Goal: Share content: Share content

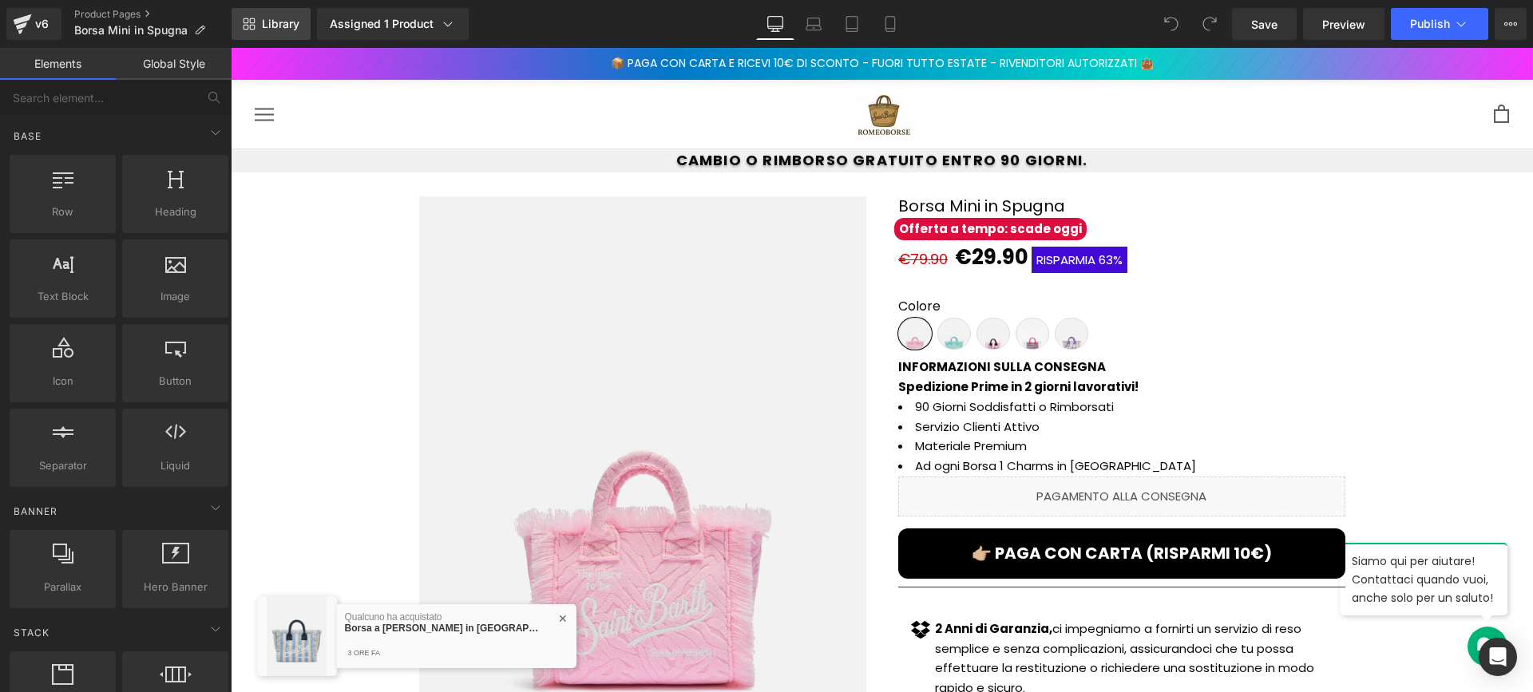
click at [289, 31] on link "Library" at bounding box center [270, 24] width 79 height 32
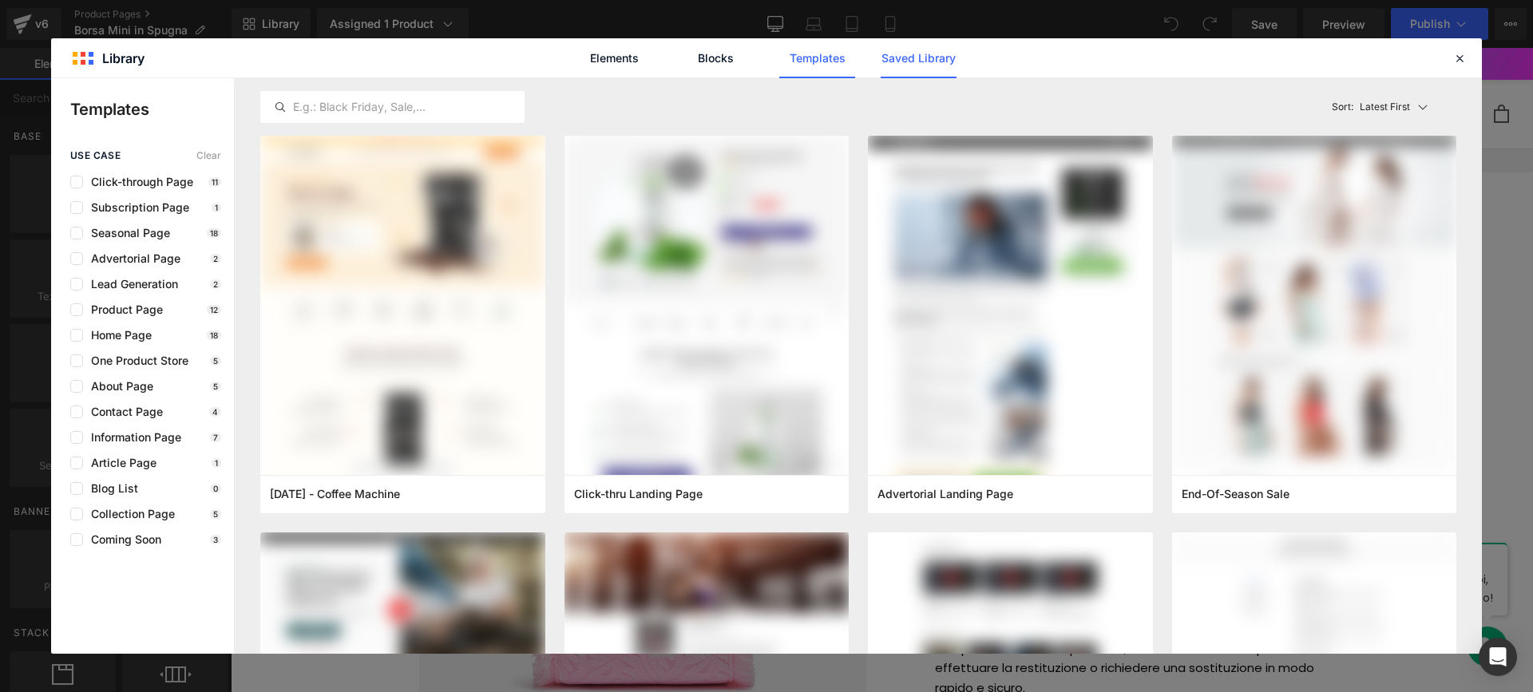
click at [904, 61] on link "Saved Library" at bounding box center [918, 58] width 76 height 40
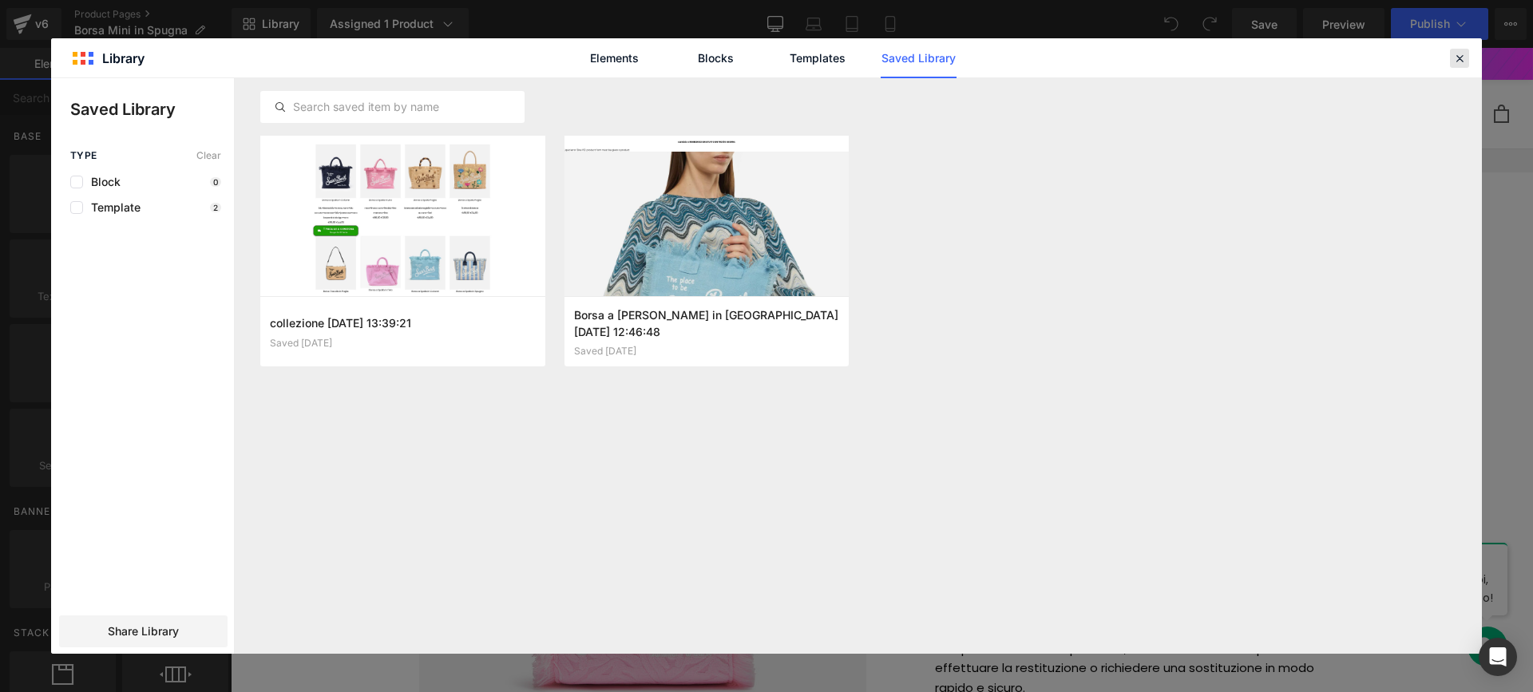
click at [1460, 63] on icon at bounding box center [1459, 58] width 14 height 14
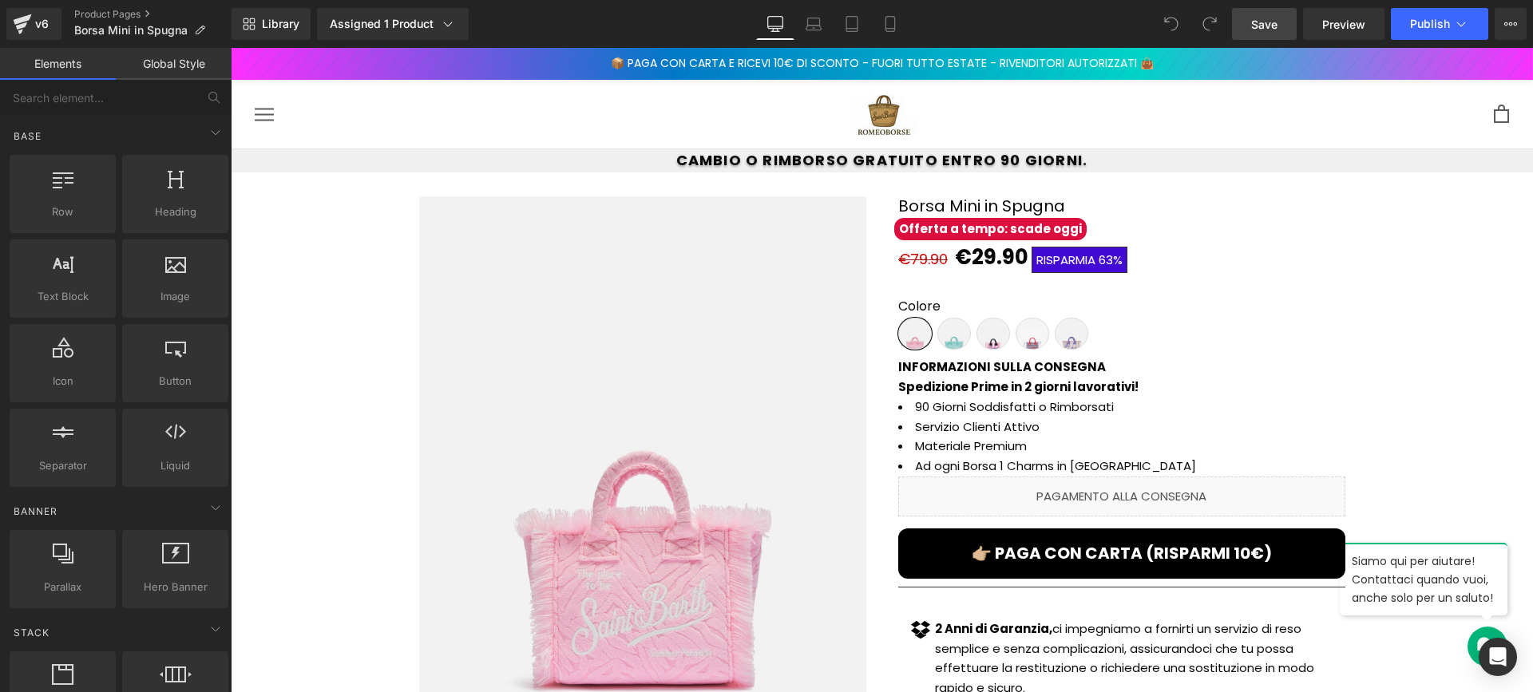
drag, startPoint x: 1235, startPoint y: 30, endPoint x: 809, endPoint y: 65, distance: 427.6
click at [1235, 30] on link "Save" at bounding box center [1264, 24] width 65 height 32
click at [1250, 24] on link "Save" at bounding box center [1264, 24] width 65 height 32
click at [281, 20] on span "Library" at bounding box center [281, 24] width 38 height 14
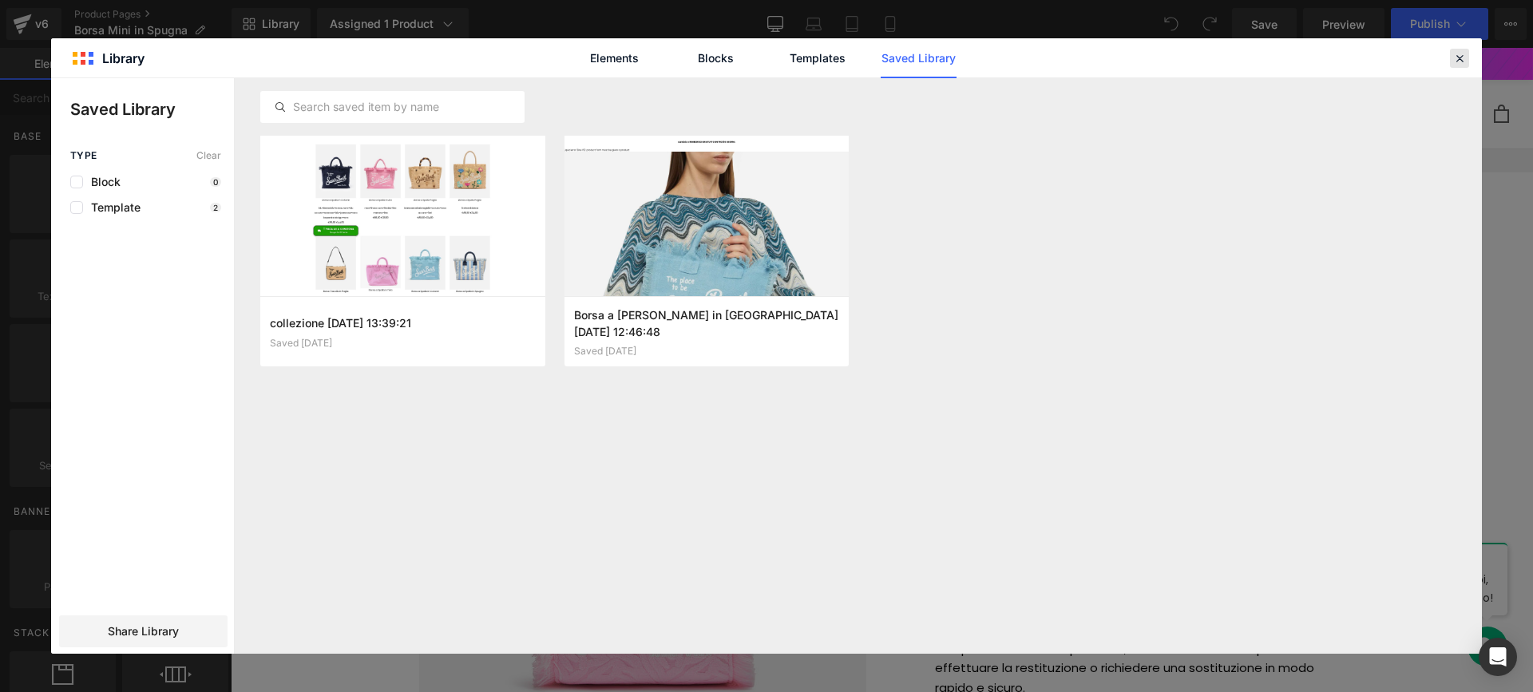
click at [1454, 57] on icon at bounding box center [1459, 58] width 14 height 14
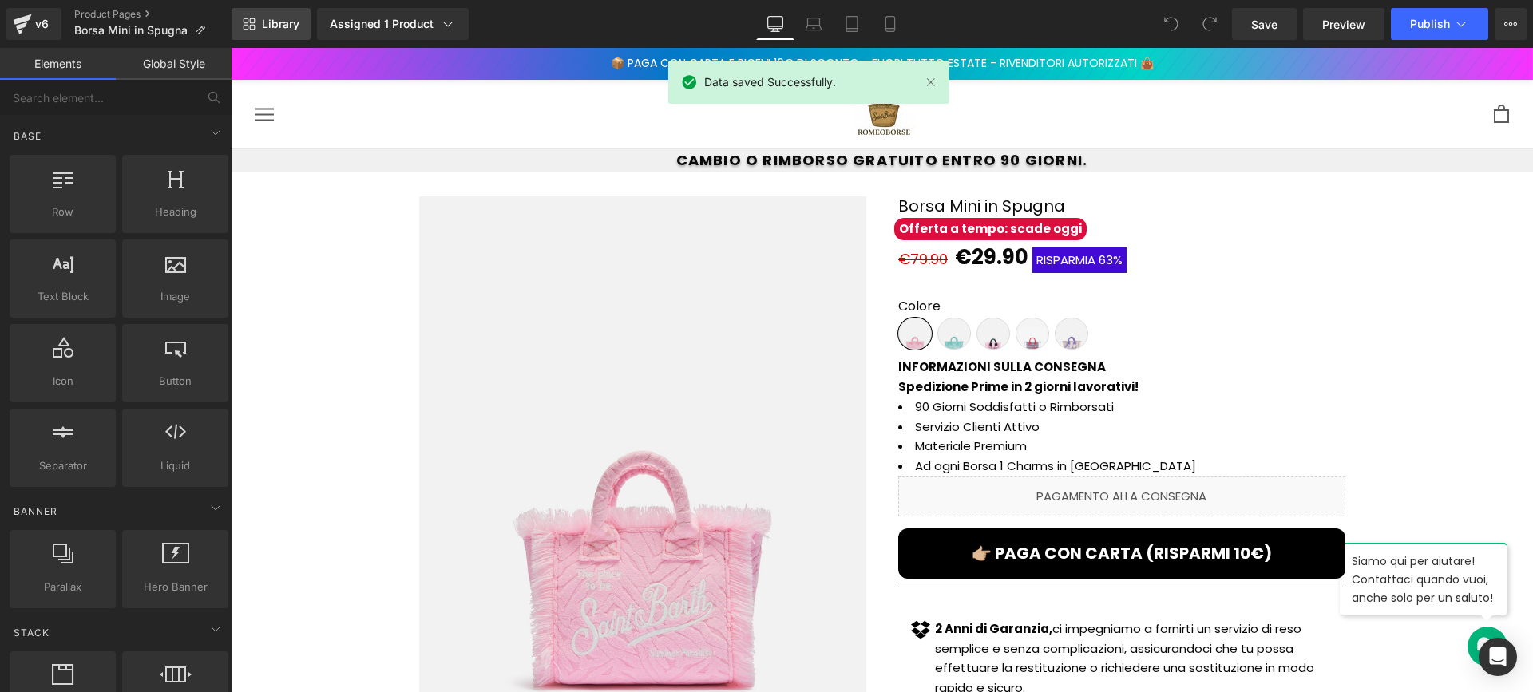
click at [263, 33] on link "Library" at bounding box center [270, 24] width 79 height 32
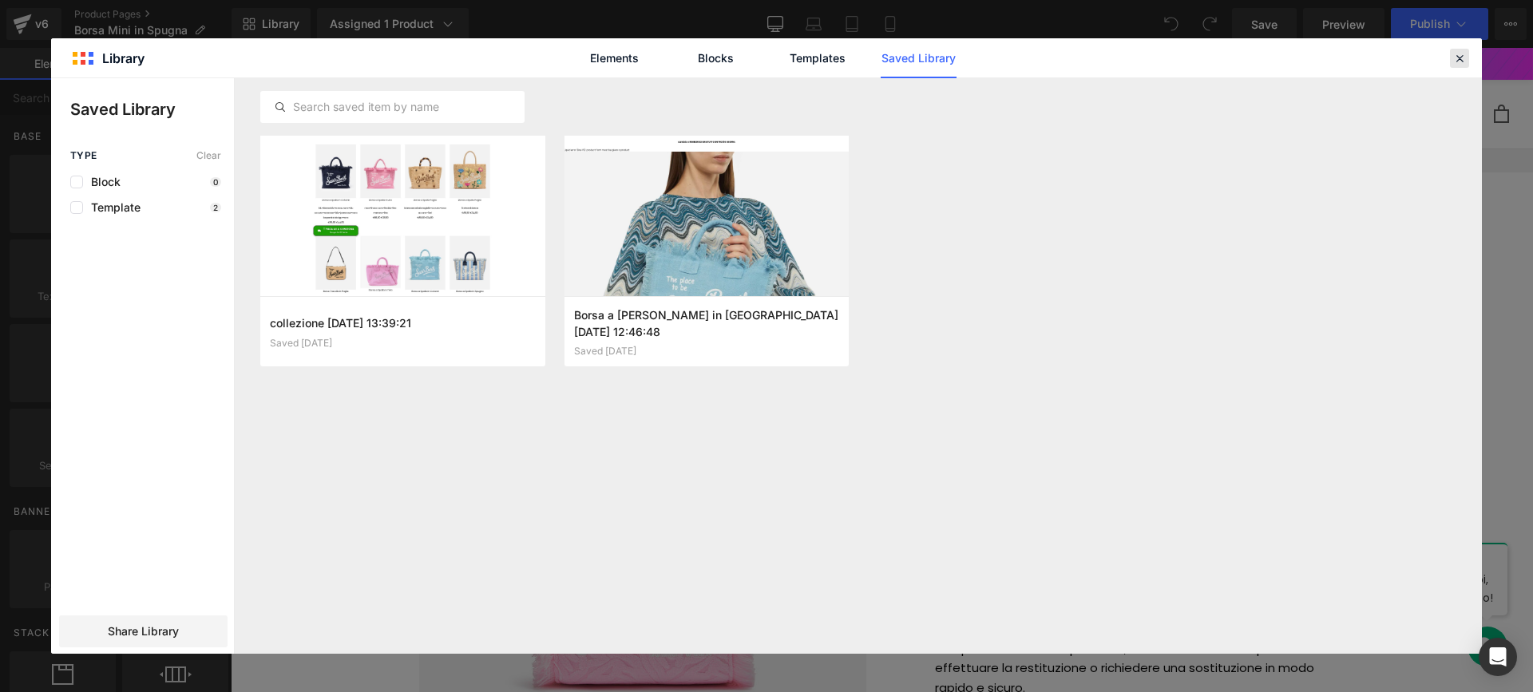
click at [1460, 62] on icon at bounding box center [1459, 58] width 14 height 14
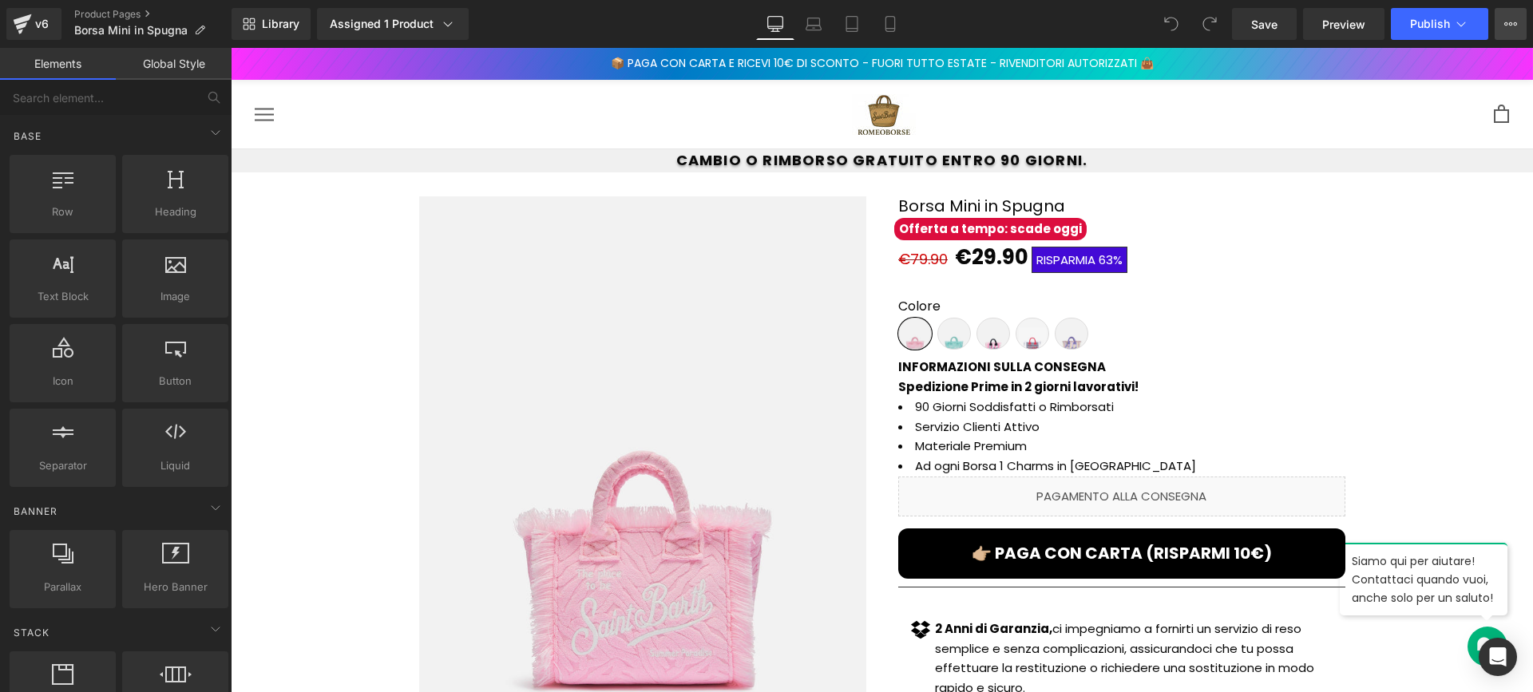
click at [1520, 34] on button "View Live Page View with current Template Save Template to Library Schedule Pub…" at bounding box center [1510, 24] width 32 height 32
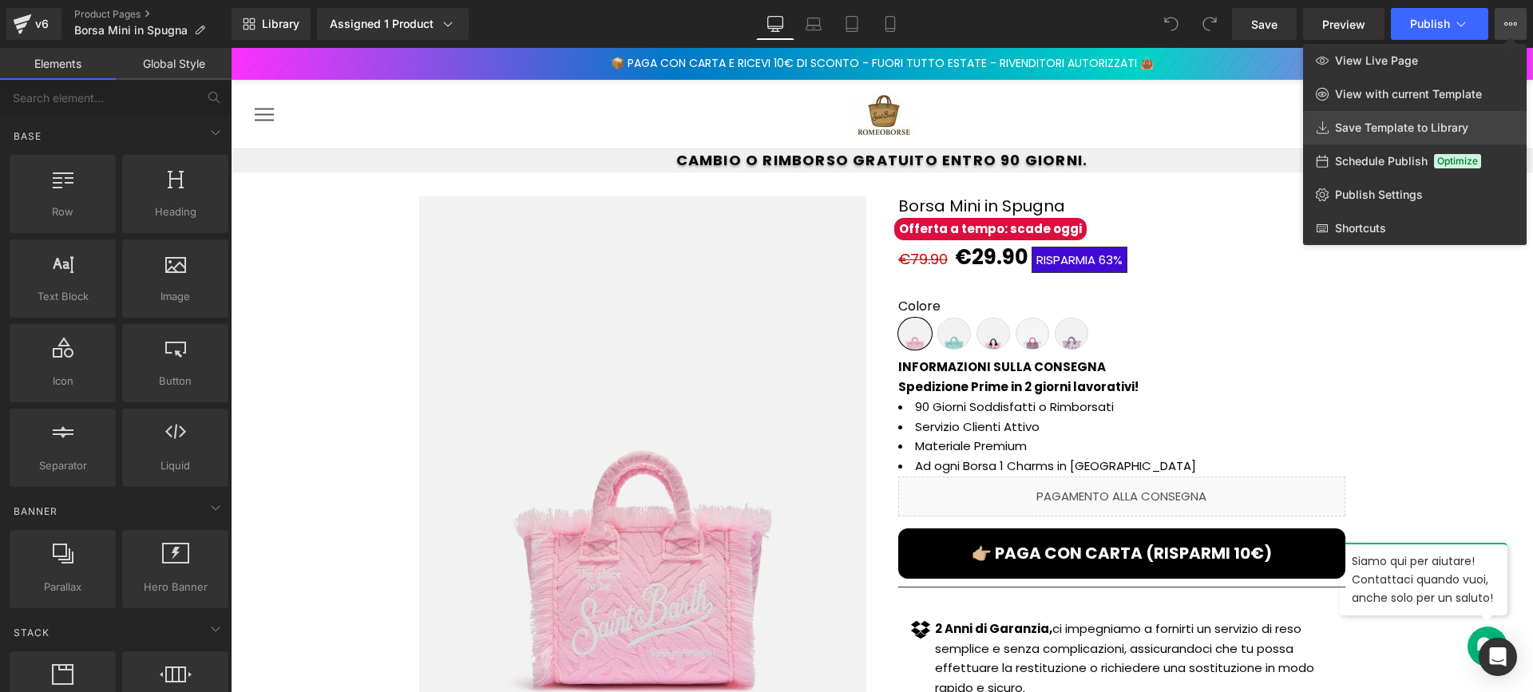
click at [1369, 124] on span "Save Template to Library" at bounding box center [1401, 128] width 133 height 14
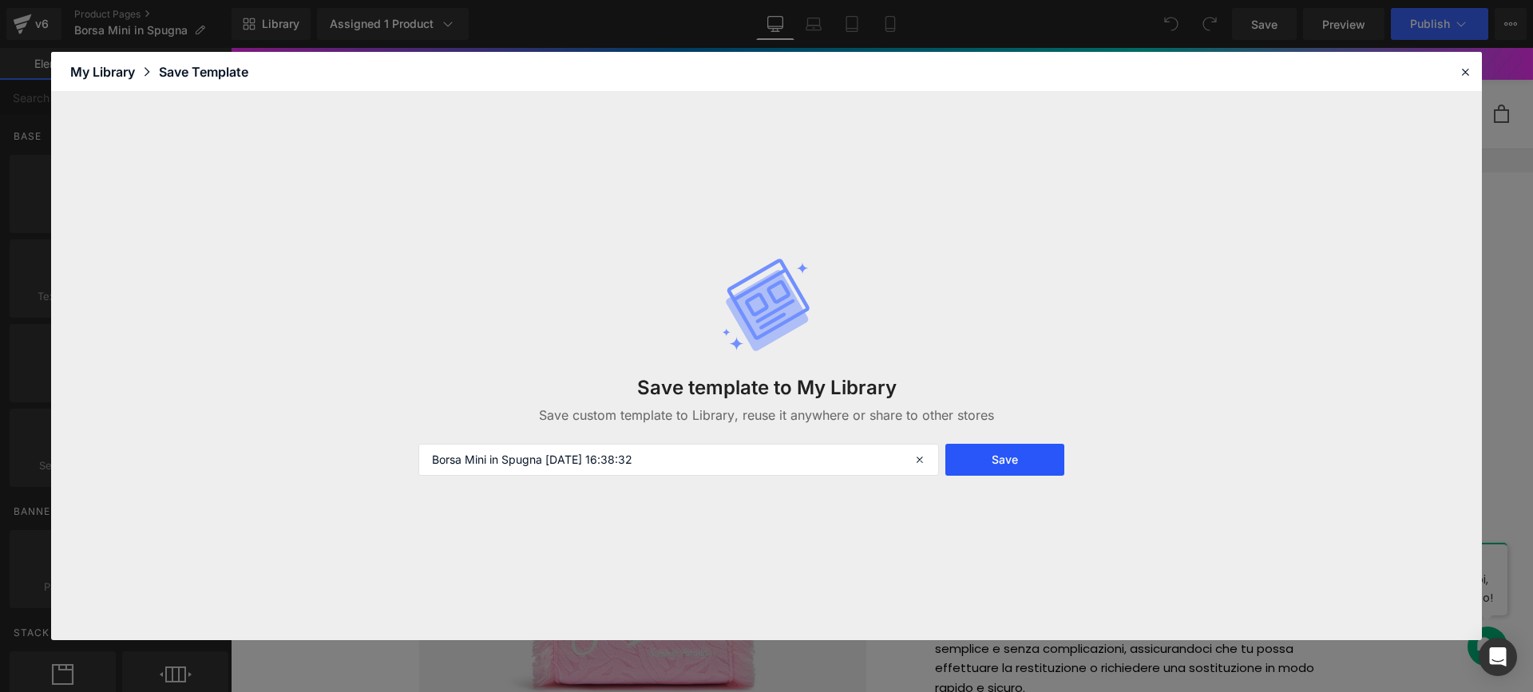
click at [1016, 453] on button "Save" at bounding box center [1004, 460] width 119 height 32
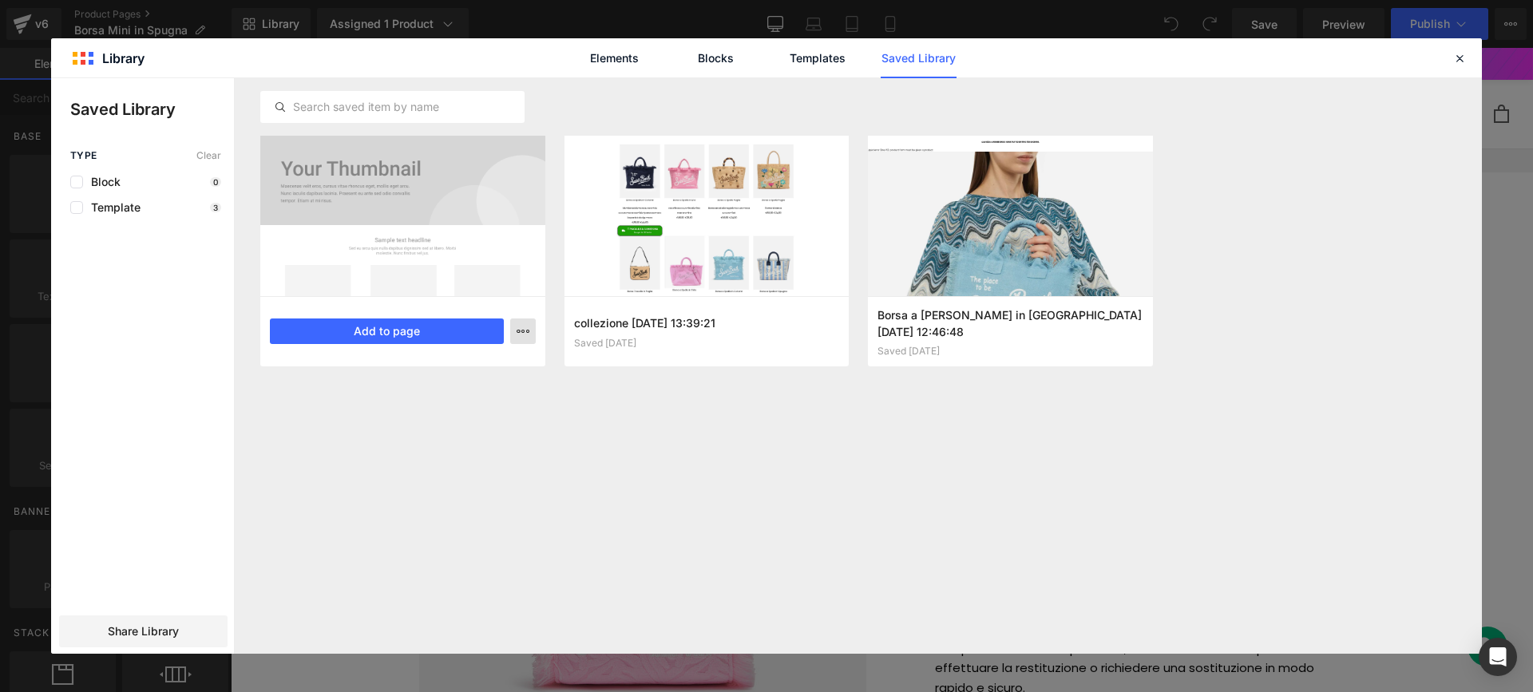
click at [0, 0] on icon "button" at bounding box center [0, 0] width 0 height 0
click at [411, 185] on div at bounding box center [766, 366] width 1430 height 576
click at [427, 226] on div at bounding box center [402, 216] width 285 height 160
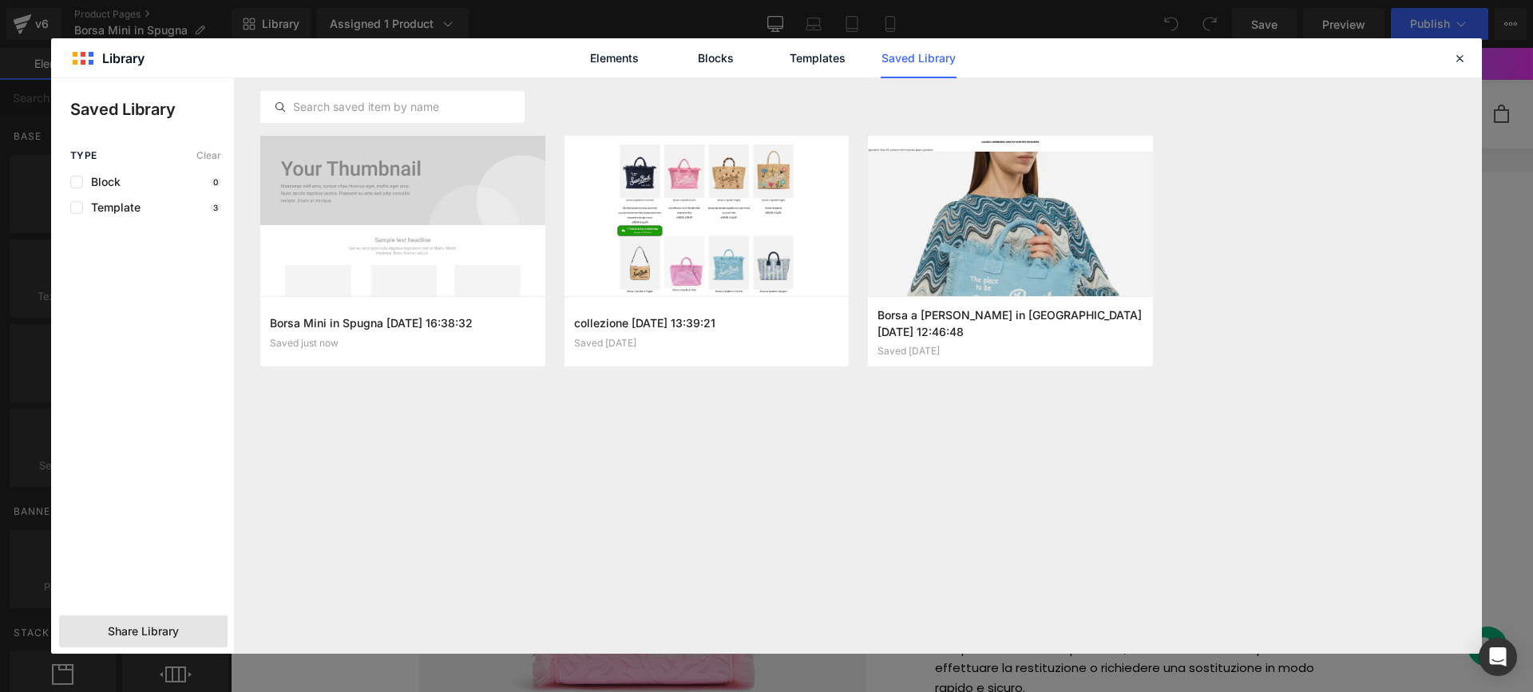
click at [196, 632] on div "Share Library" at bounding box center [143, 631] width 168 height 32
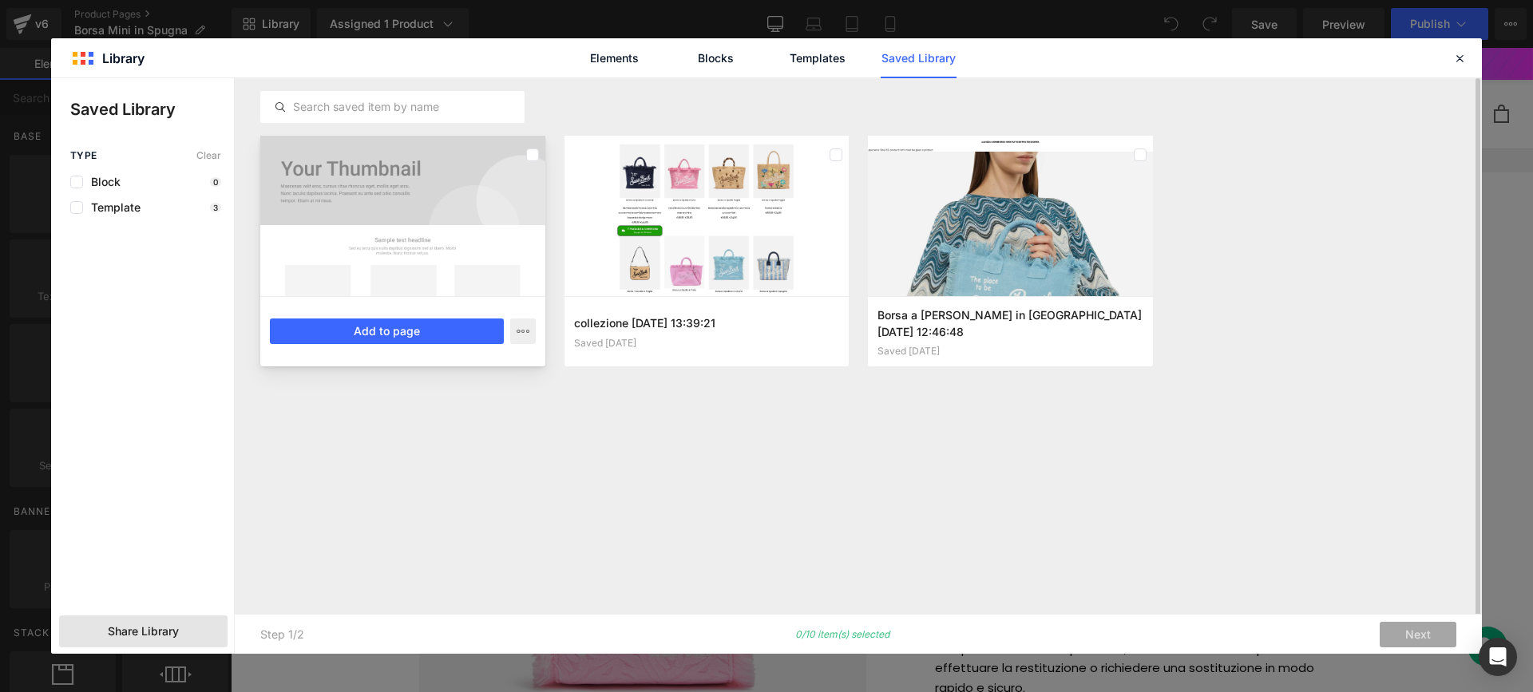
click at [413, 226] on div at bounding box center [402, 216] width 285 height 160
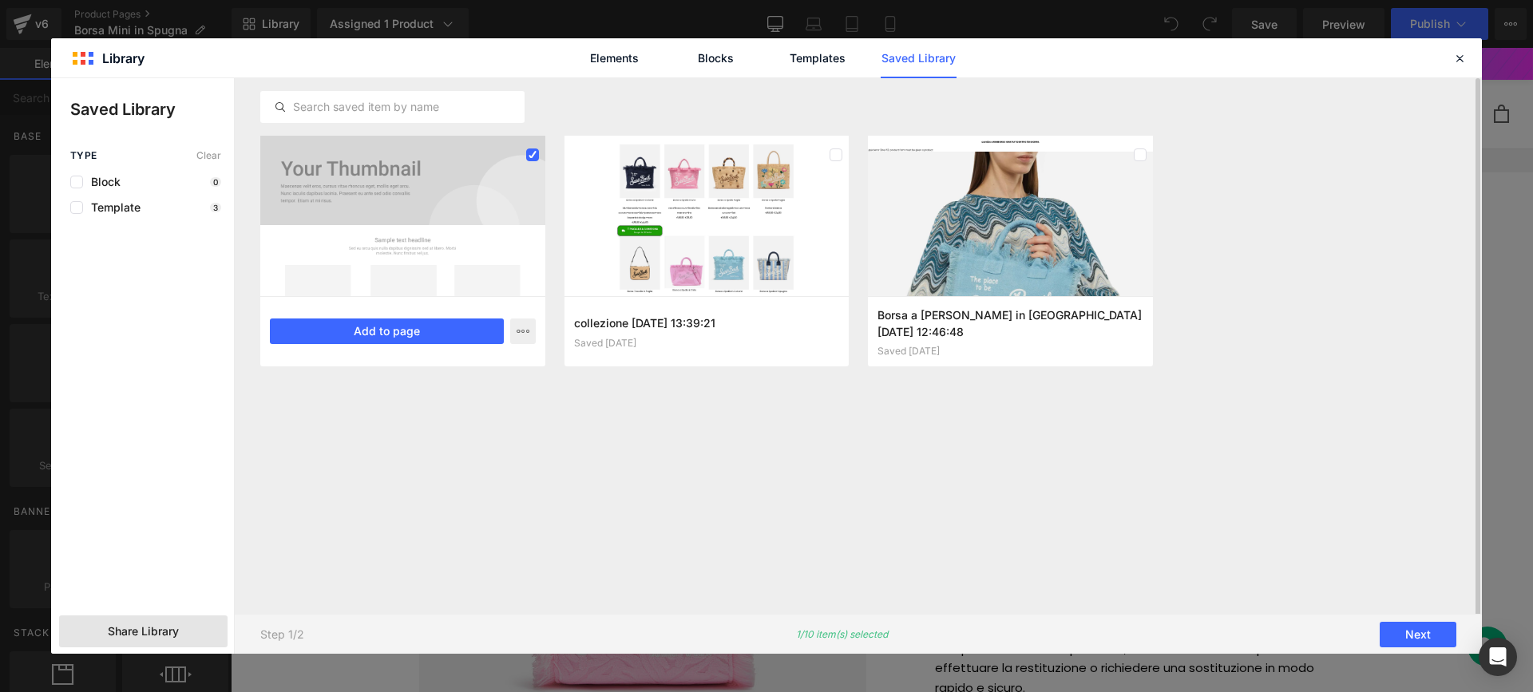
click at [1462, 647] on div "Step 1/2 1/10 item(s) selected Next" at bounding box center [858, 634] width 1247 height 40
click at [1430, 628] on button "Next" at bounding box center [1417, 635] width 77 height 26
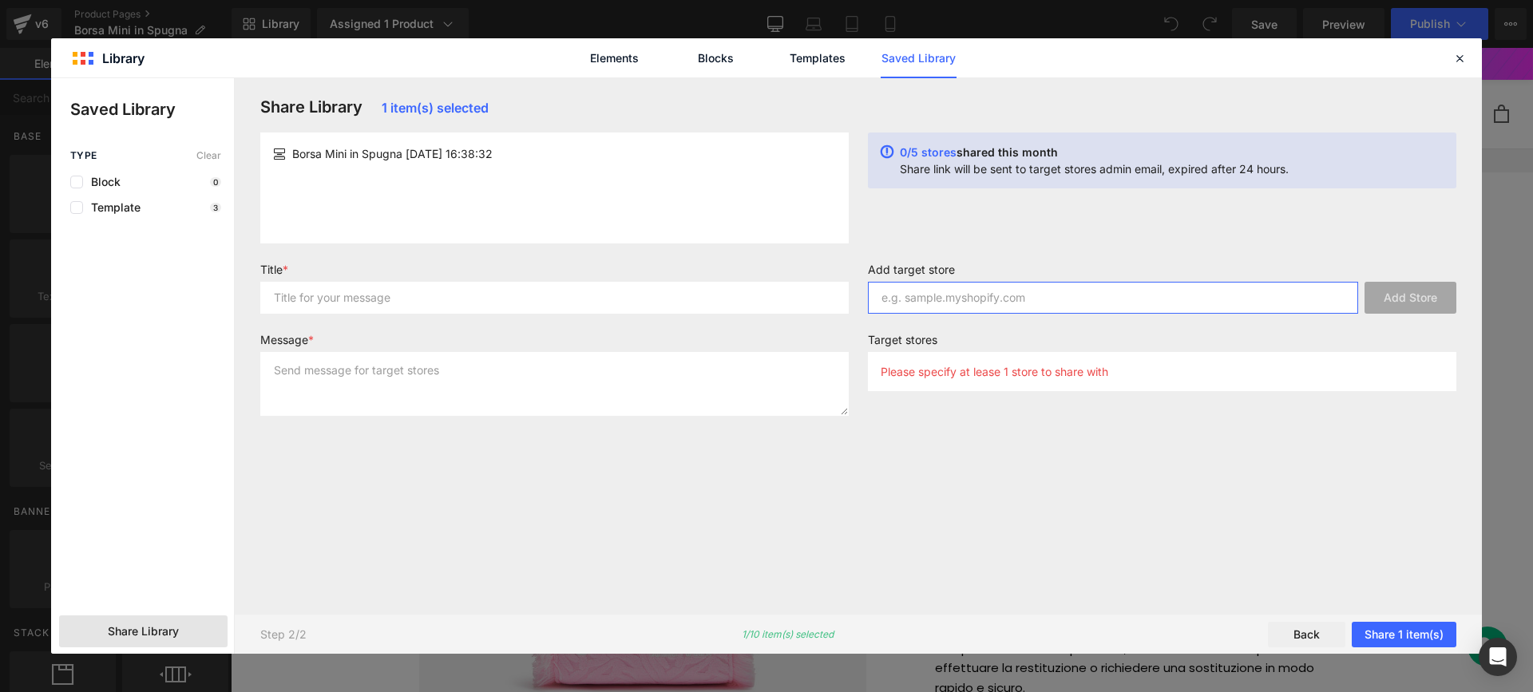
click at [887, 302] on input "text" at bounding box center [1113, 298] width 490 height 32
paste input "2izu68-0s"
click at [997, 300] on input "2izu68-0s.myshopify,com" at bounding box center [1113, 298] width 490 height 32
click at [940, 307] on input "[DOMAIN_NAME]" at bounding box center [1113, 298] width 490 height 32
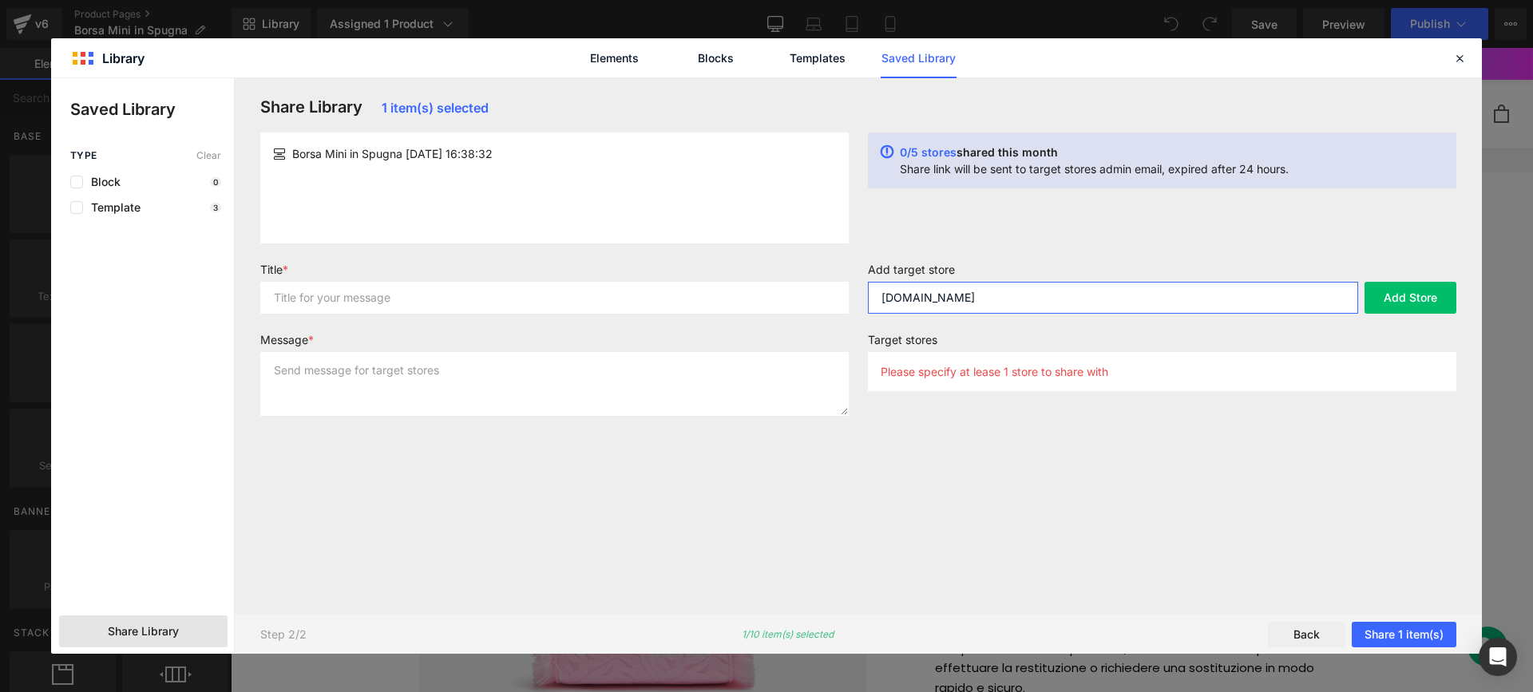
click at [940, 307] on input "[DOMAIN_NAME]" at bounding box center [1113, 298] width 490 height 32
type input "[DOMAIN_NAME]"
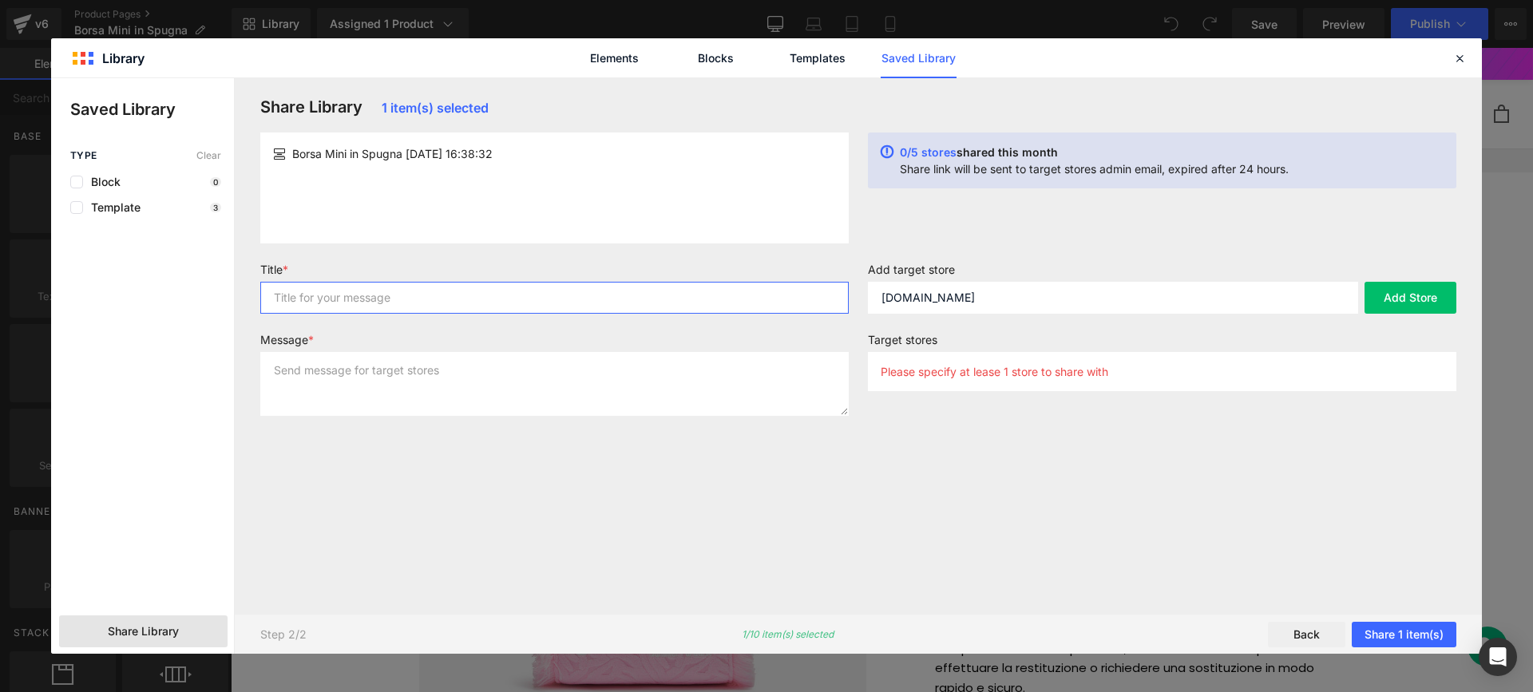
click at [766, 303] on input "text" at bounding box center [554, 298] width 588 height 32
click at [766, 302] on input "text" at bounding box center [554, 298] width 588 height 32
paste input "[DOMAIN_NAME]"
type input "[DOMAIN_NAME]"
click at [643, 366] on textarea at bounding box center [554, 384] width 588 height 64
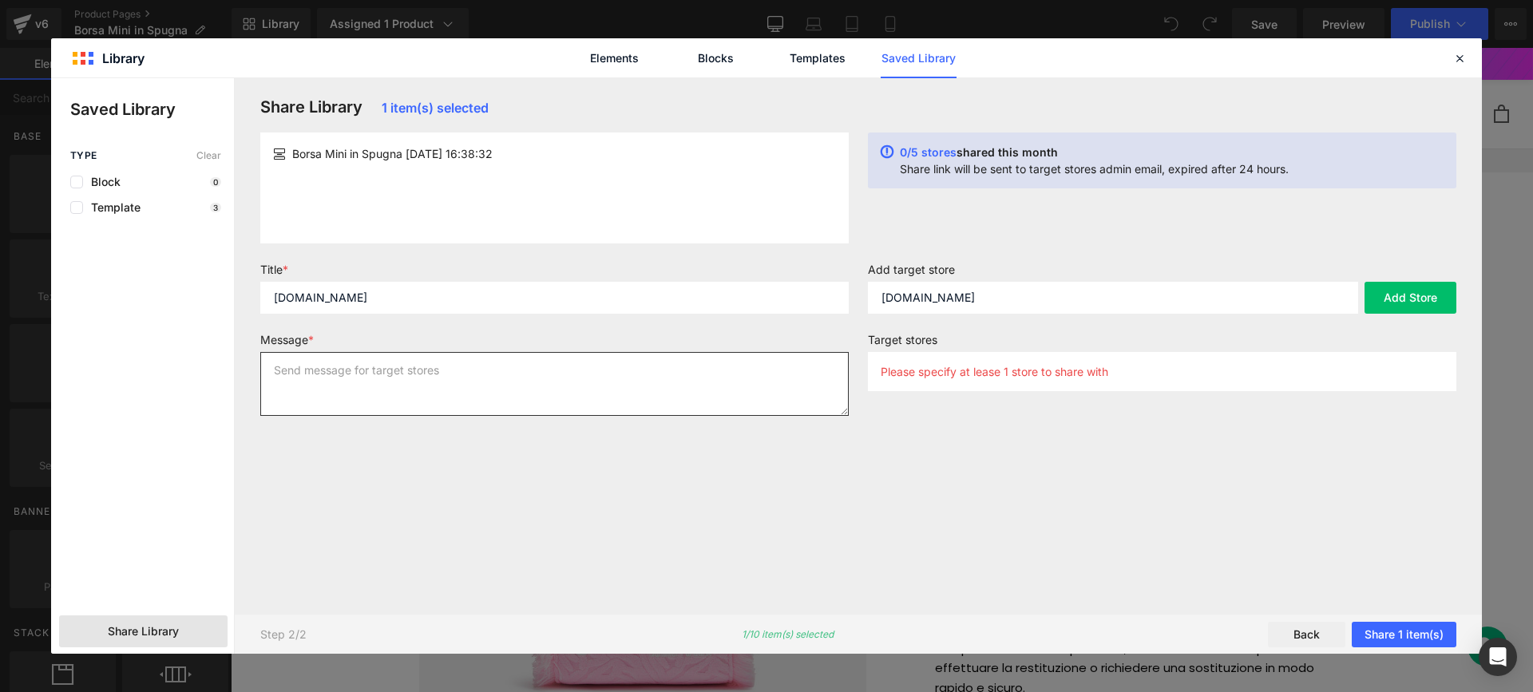
paste textarea "[DOMAIN_NAME]"
type textarea "[DOMAIN_NAME]"
click at [1410, 303] on button "Add Store" at bounding box center [1410, 298] width 92 height 32
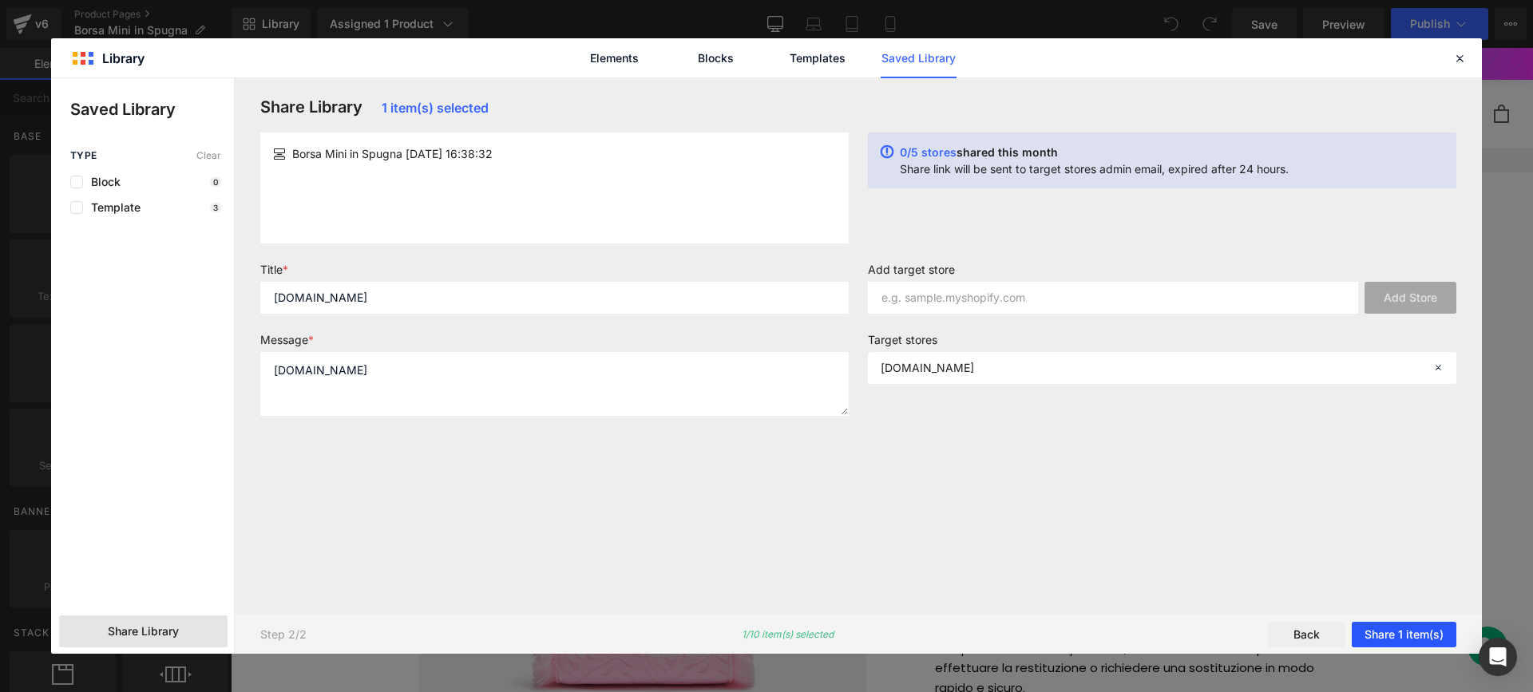
click at [1401, 644] on button "Share 1 item(s)" at bounding box center [1403, 635] width 105 height 26
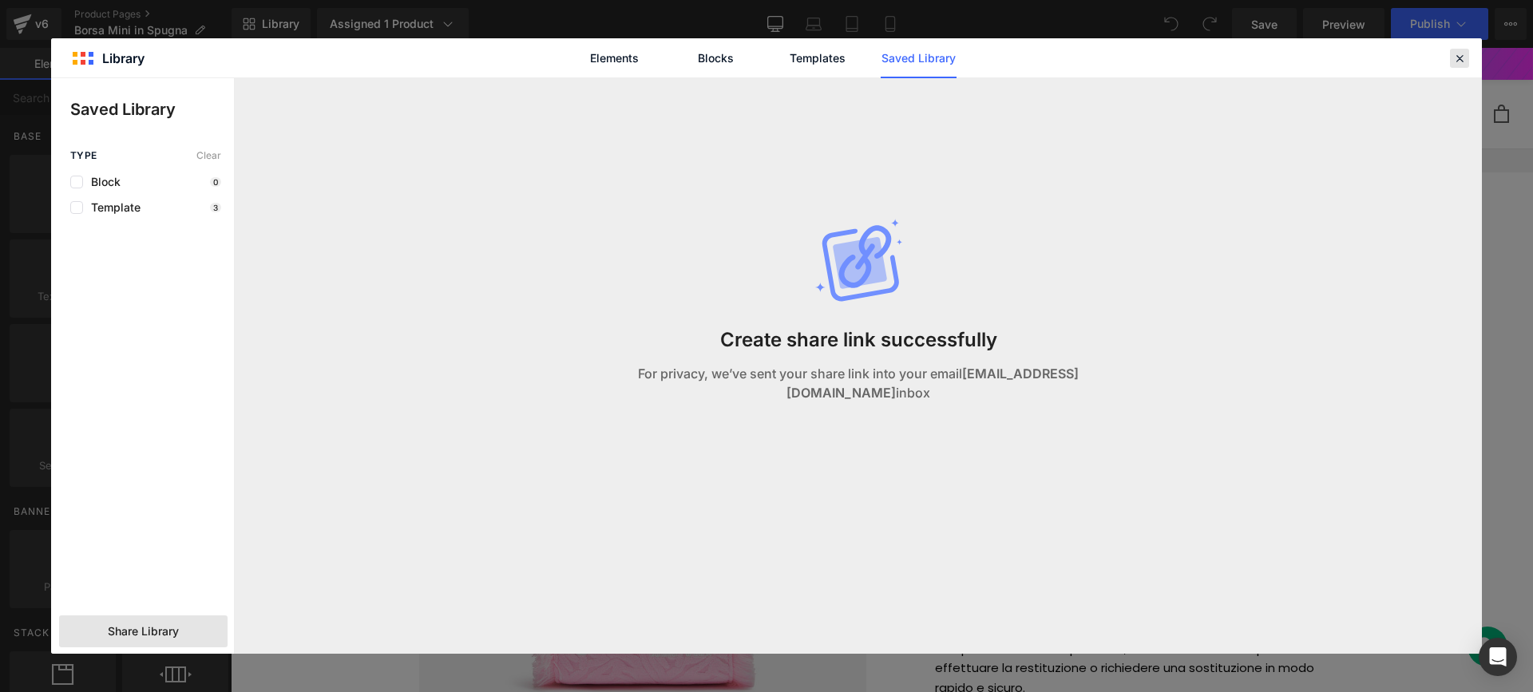
click at [1454, 61] on icon at bounding box center [1459, 58] width 14 height 14
